Goal: Transaction & Acquisition: Purchase product/service

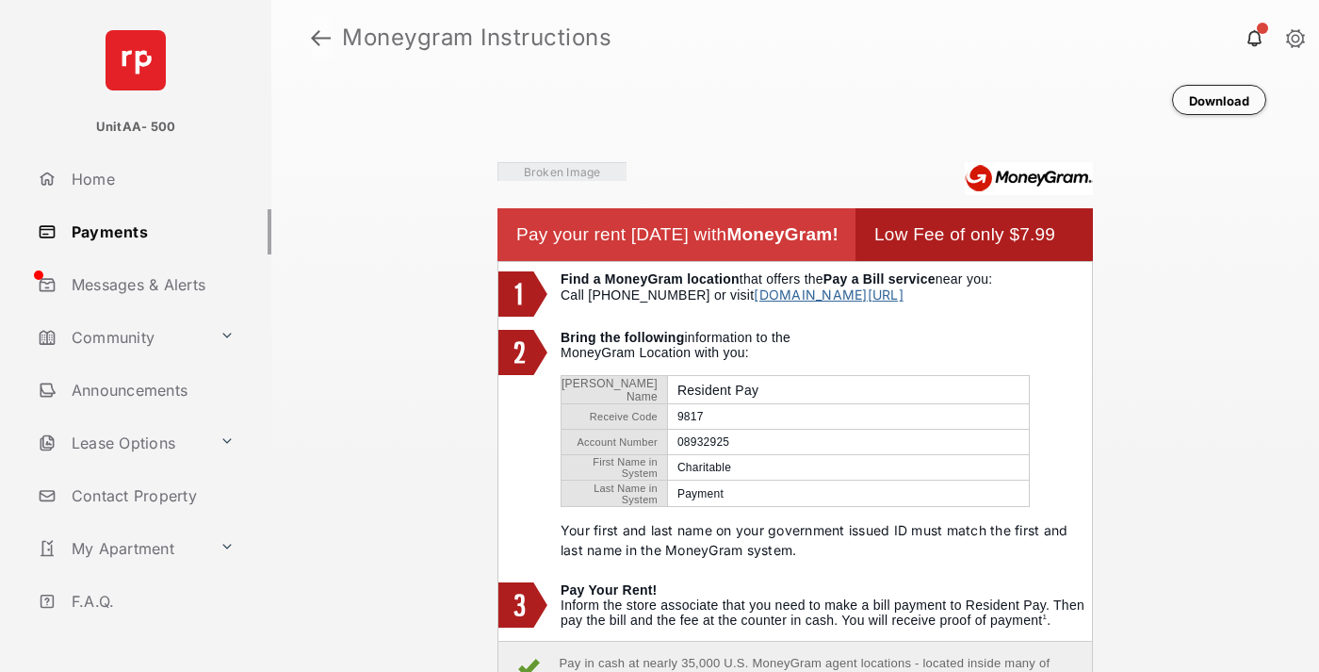
click at [320, 38] on link at bounding box center [321, 37] width 20 height 45
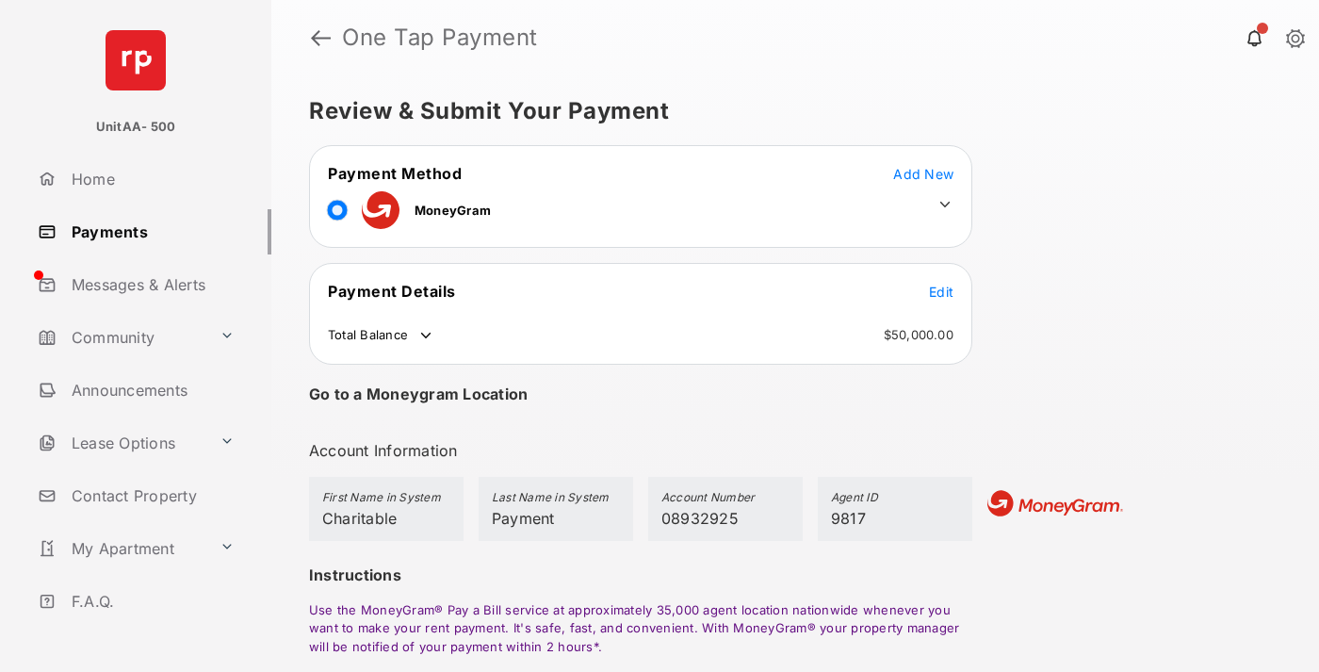
click at [941, 291] on span "Edit" at bounding box center [941, 292] width 24 height 16
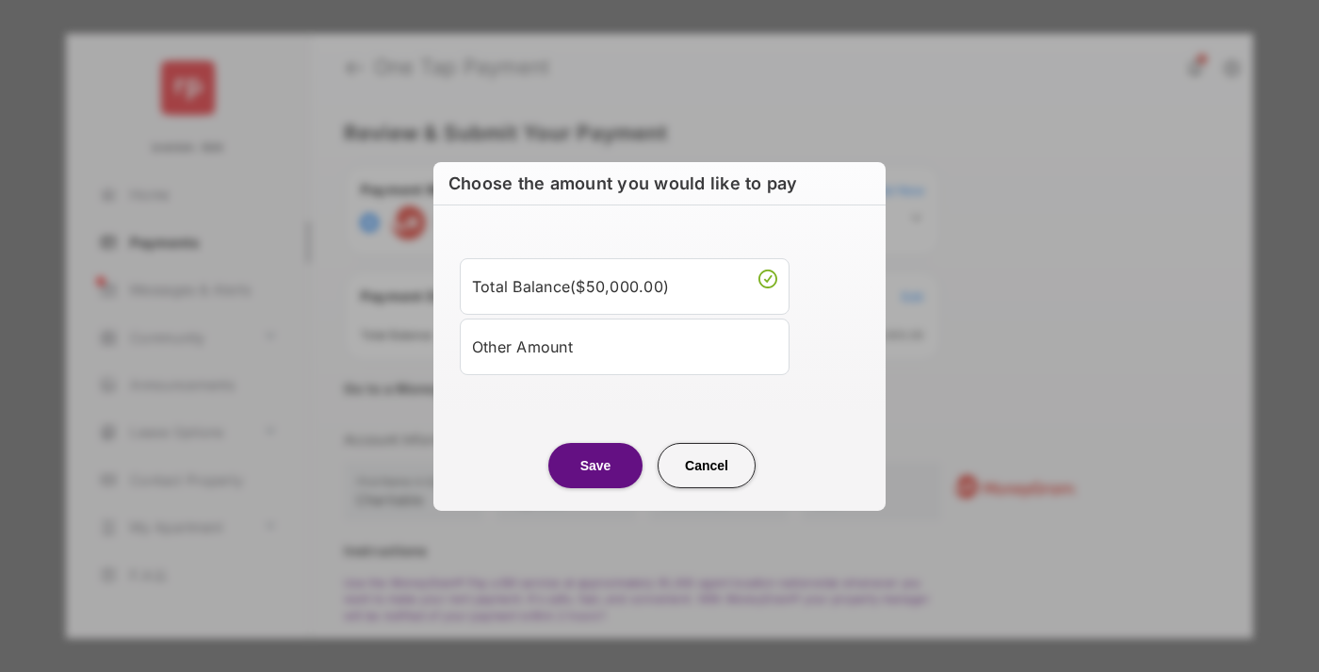
click at [625, 346] on div "Other Amount" at bounding box center [624, 346] width 305 height 32
type input "****"
click at [595, 487] on button "Save" at bounding box center [595, 464] width 94 height 45
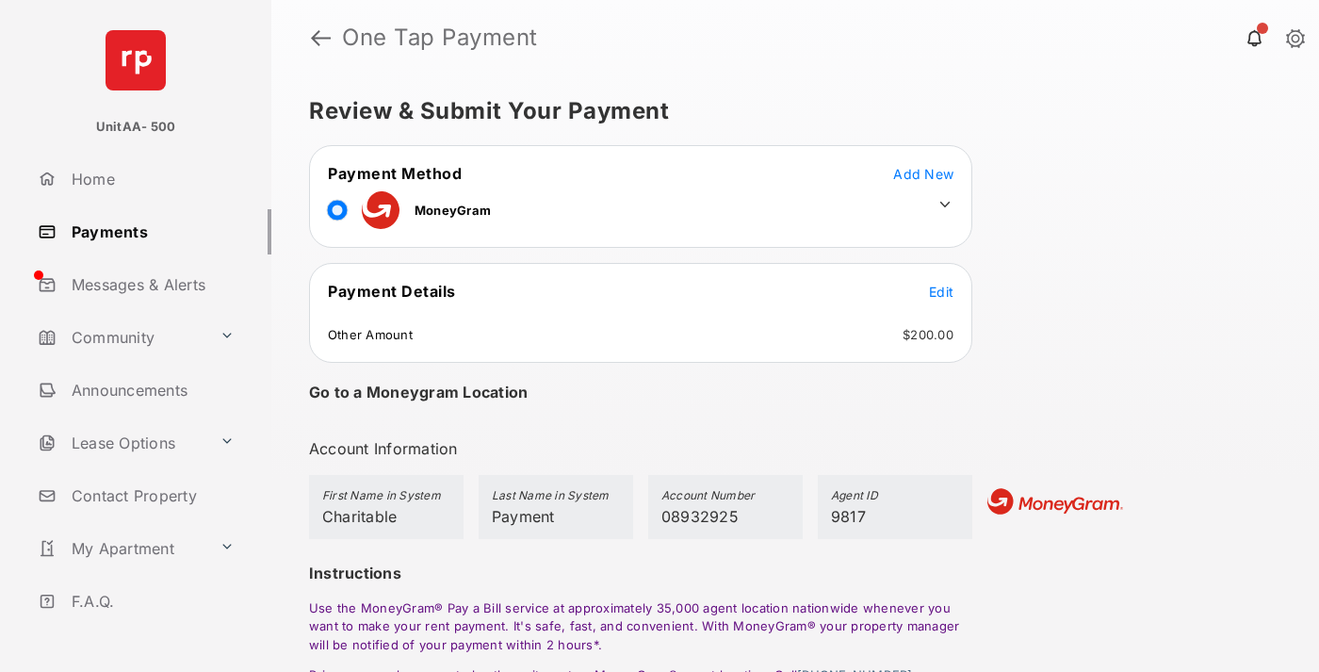
click at [945, 204] on icon at bounding box center [944, 204] width 17 height 17
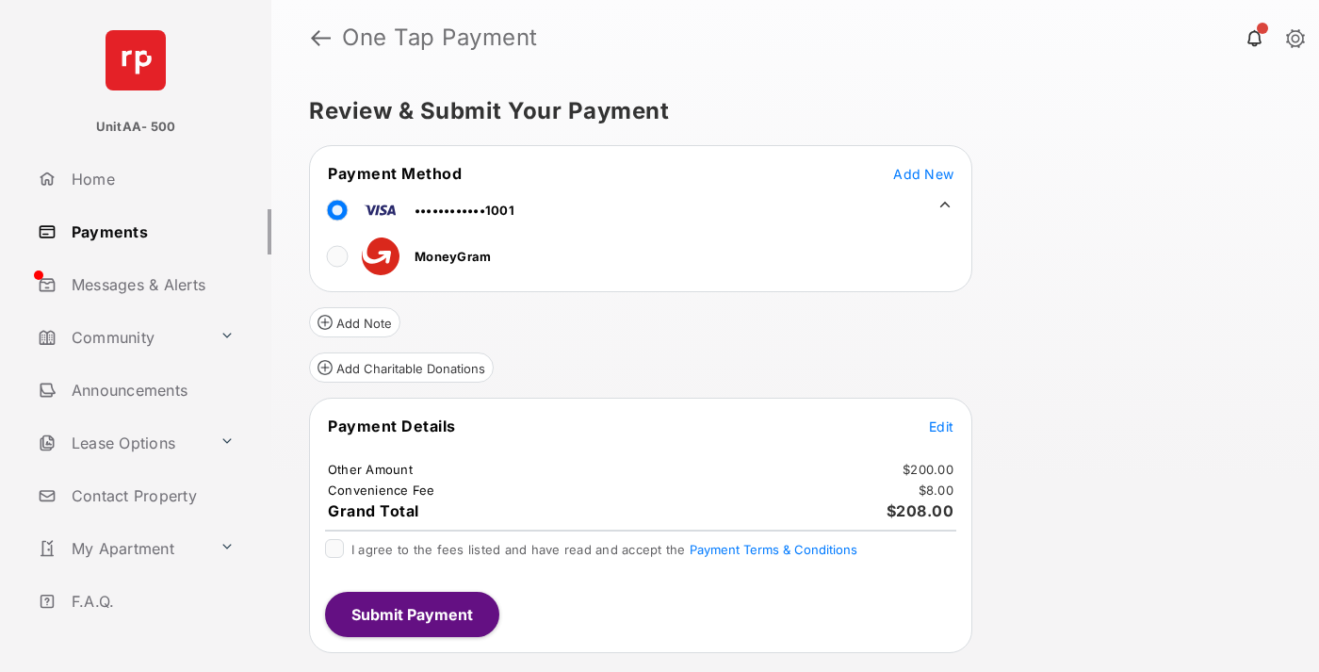
click at [400, 367] on button "Add Charitable Donations" at bounding box center [401, 367] width 185 height 30
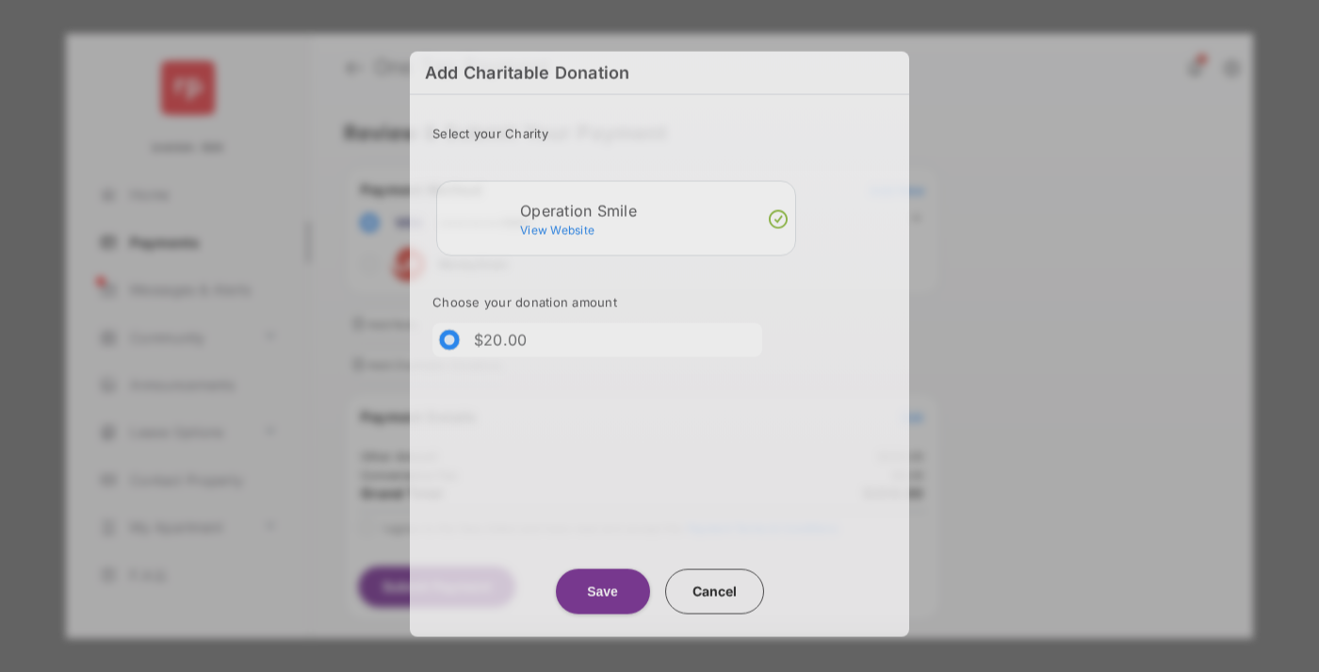
click at [602, 591] on button "Save" at bounding box center [603, 591] width 94 height 45
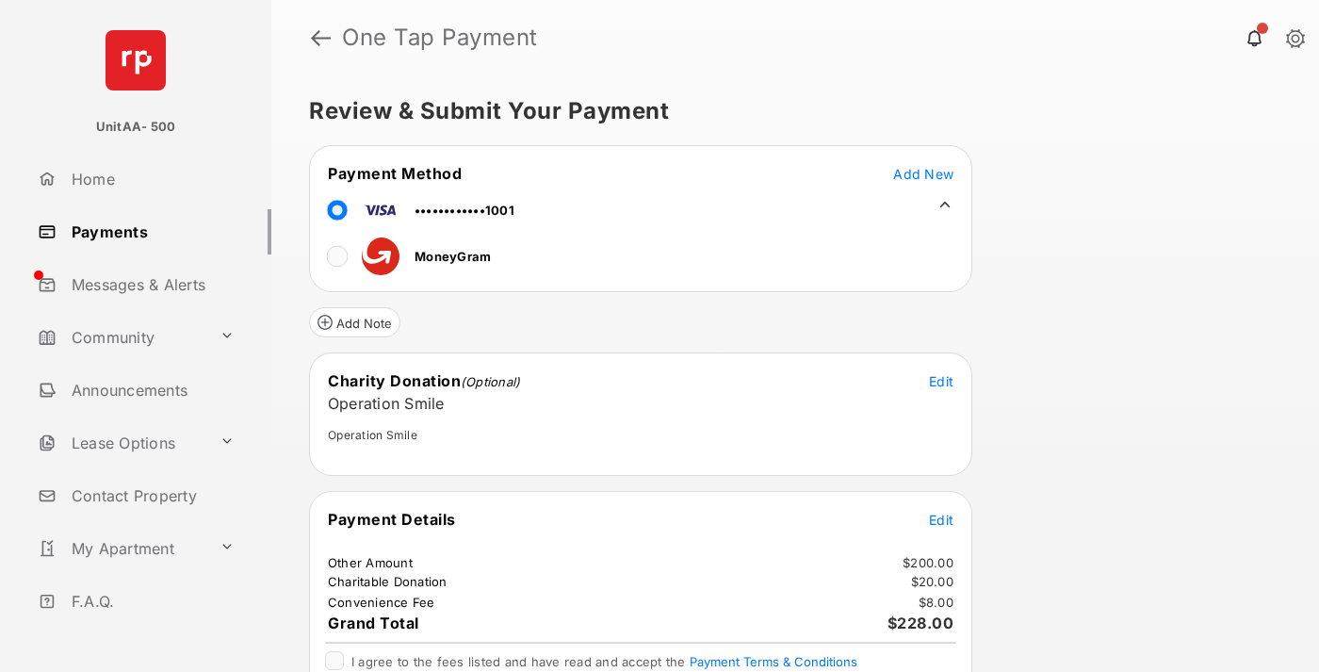
click at [941, 519] on span "Edit" at bounding box center [941, 520] width 24 height 16
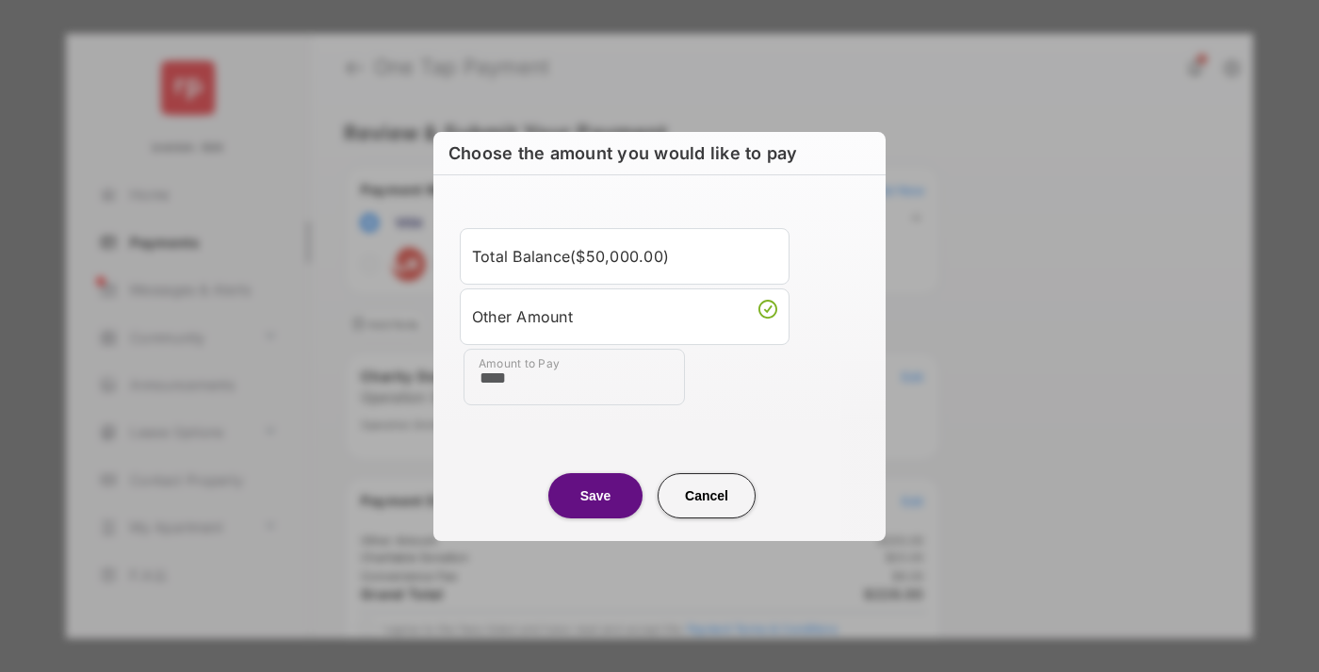
click at [595, 495] on button "Save" at bounding box center [595, 495] width 94 height 45
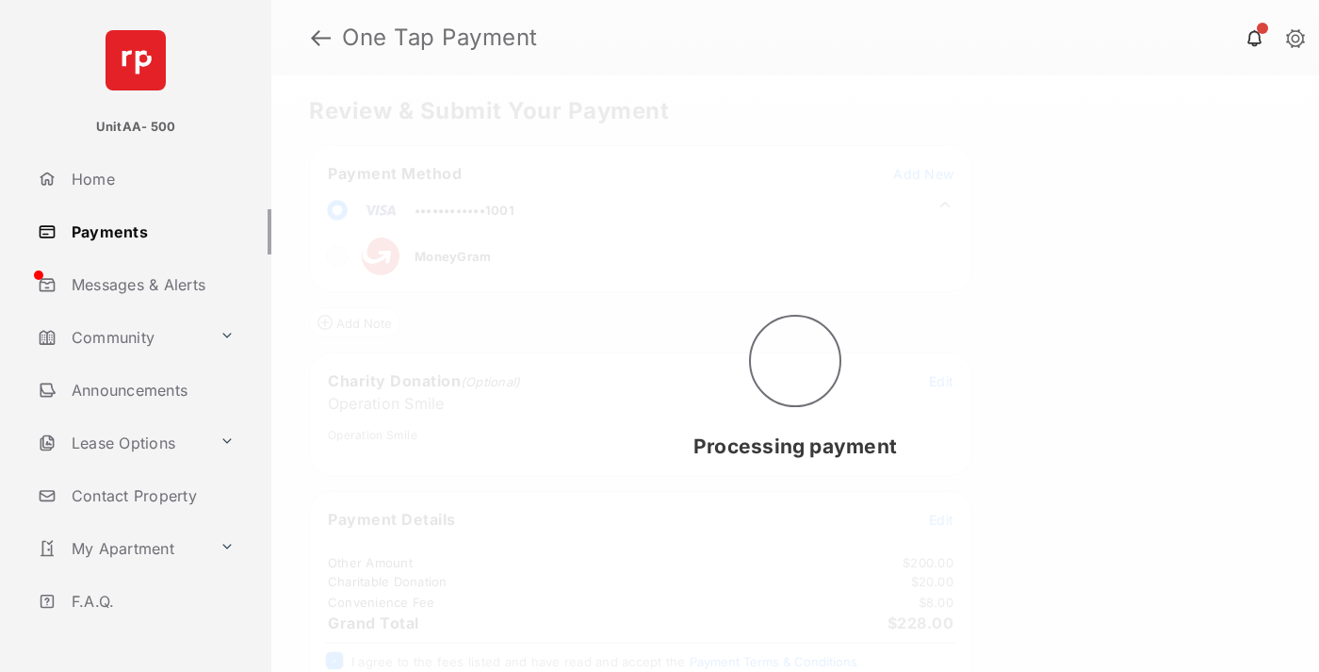
scroll to position [76, 0]
